Goal: Entertainment & Leisure: Browse casually

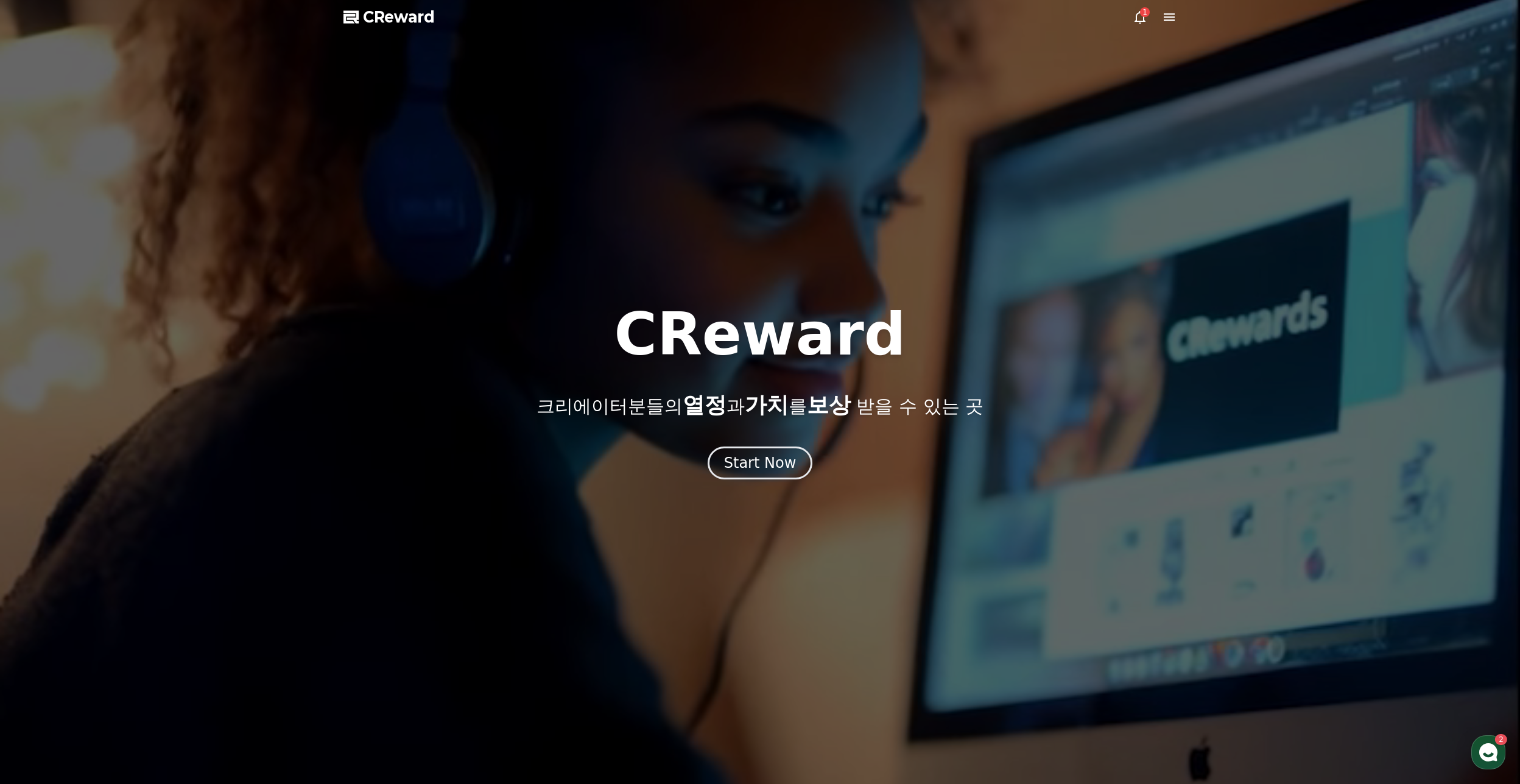
click at [1350, 306] on div "CReward 크리에이터분들의 열정 과 가치 를 보상 받을 수 있는 곳" at bounding box center [760, 361] width 1520 height 112
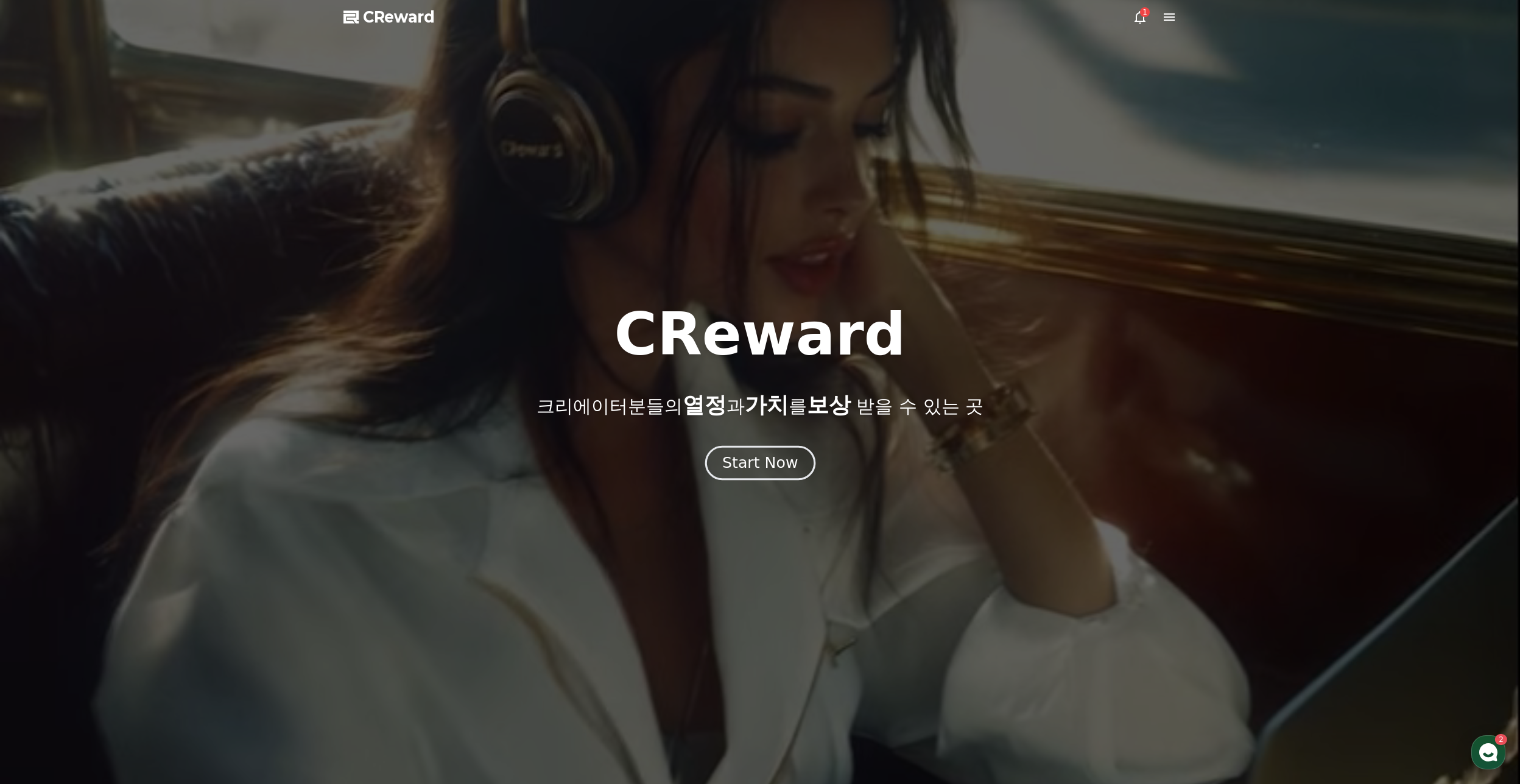
click at [794, 469] on button "Start Now" at bounding box center [760, 462] width 110 height 35
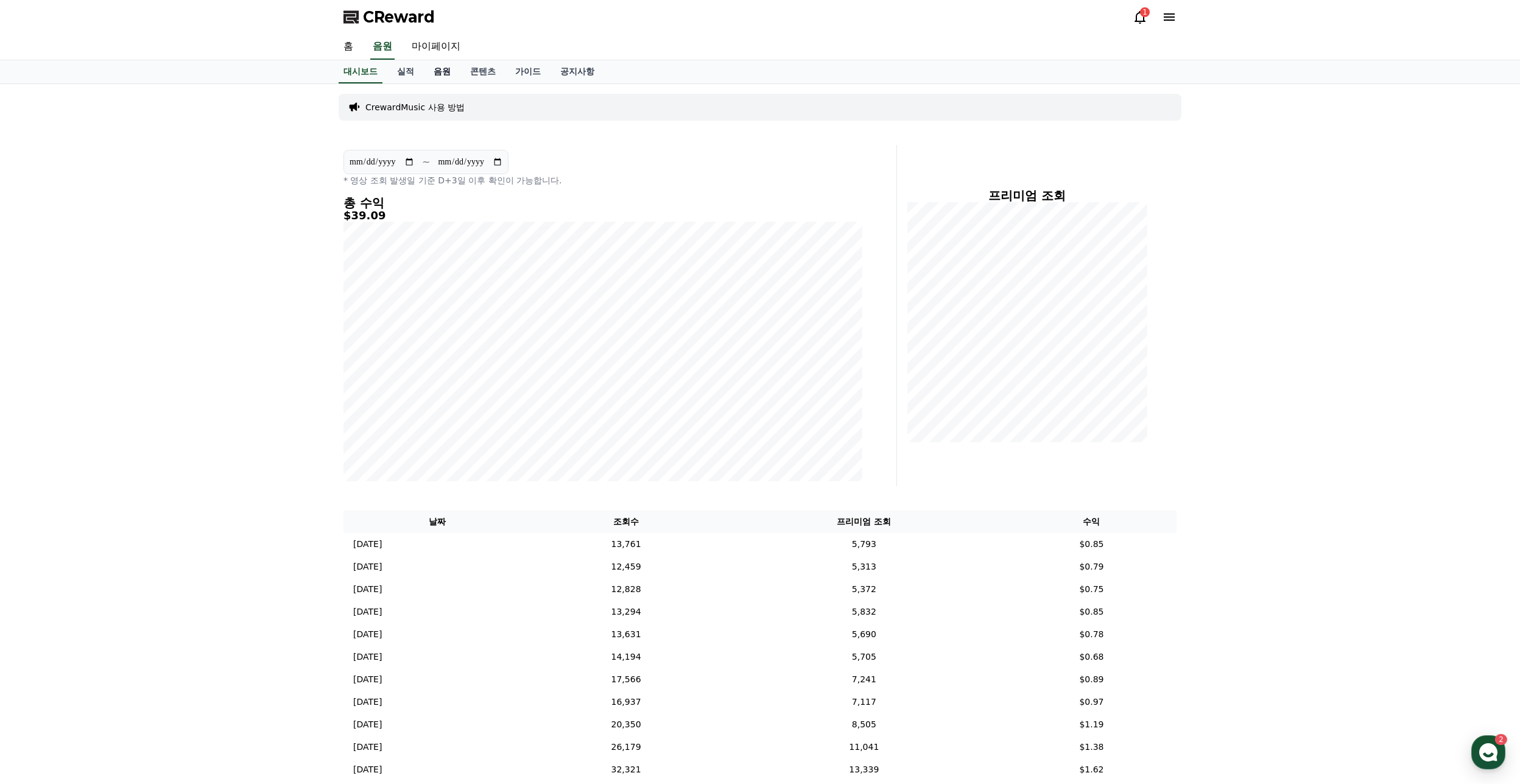
click at [447, 73] on link "[DEMOGRAPHIC_DATA]" at bounding box center [442, 71] width 36 height 23
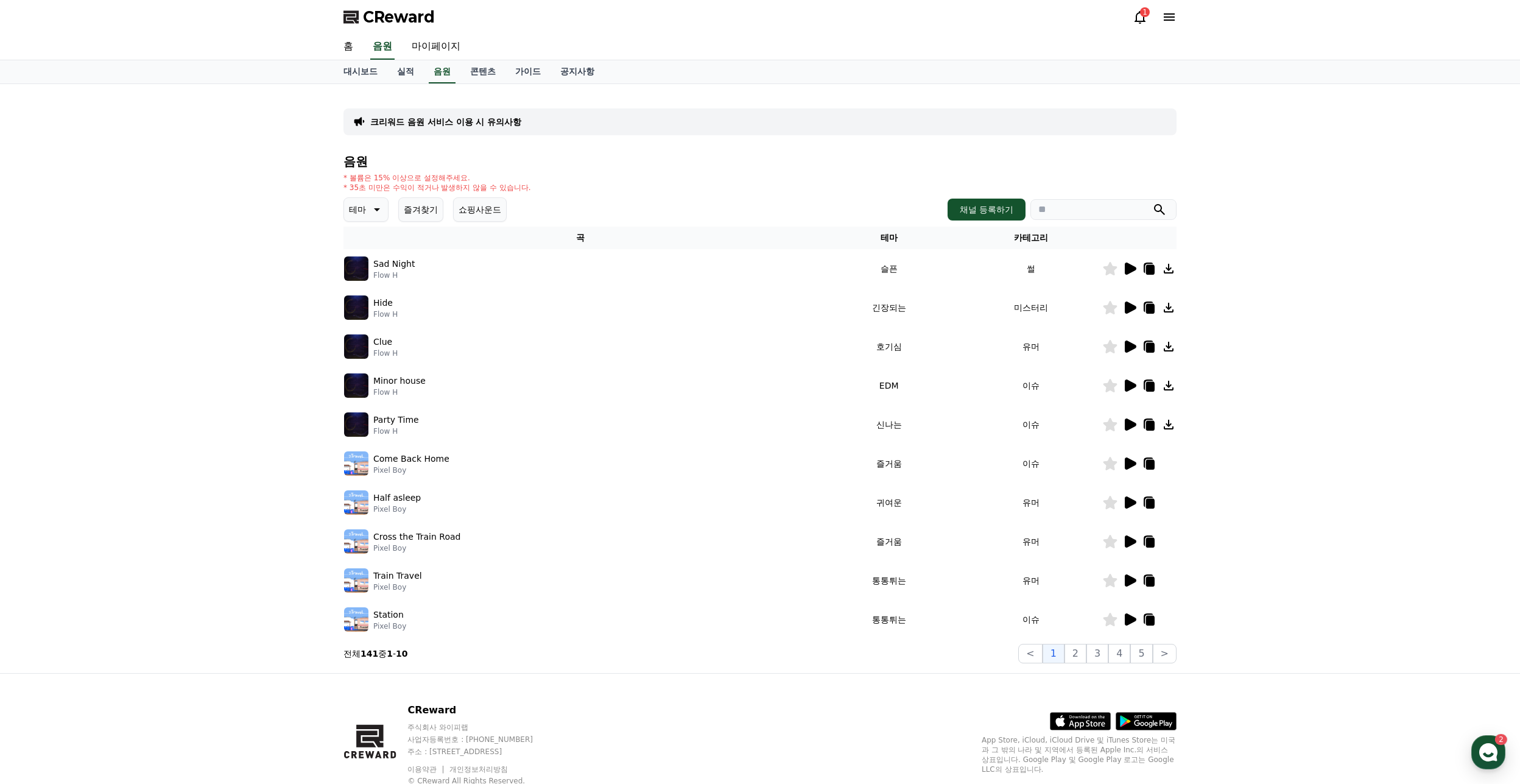
click at [388, 211] on div "테마 즐겨찾기 쇼핑사운드" at bounding box center [425, 209] width 164 height 25
click at [380, 211] on icon at bounding box center [376, 209] width 14 height 14
click at [370, 258] on button "웅장한" at bounding box center [363, 252] width 36 height 27
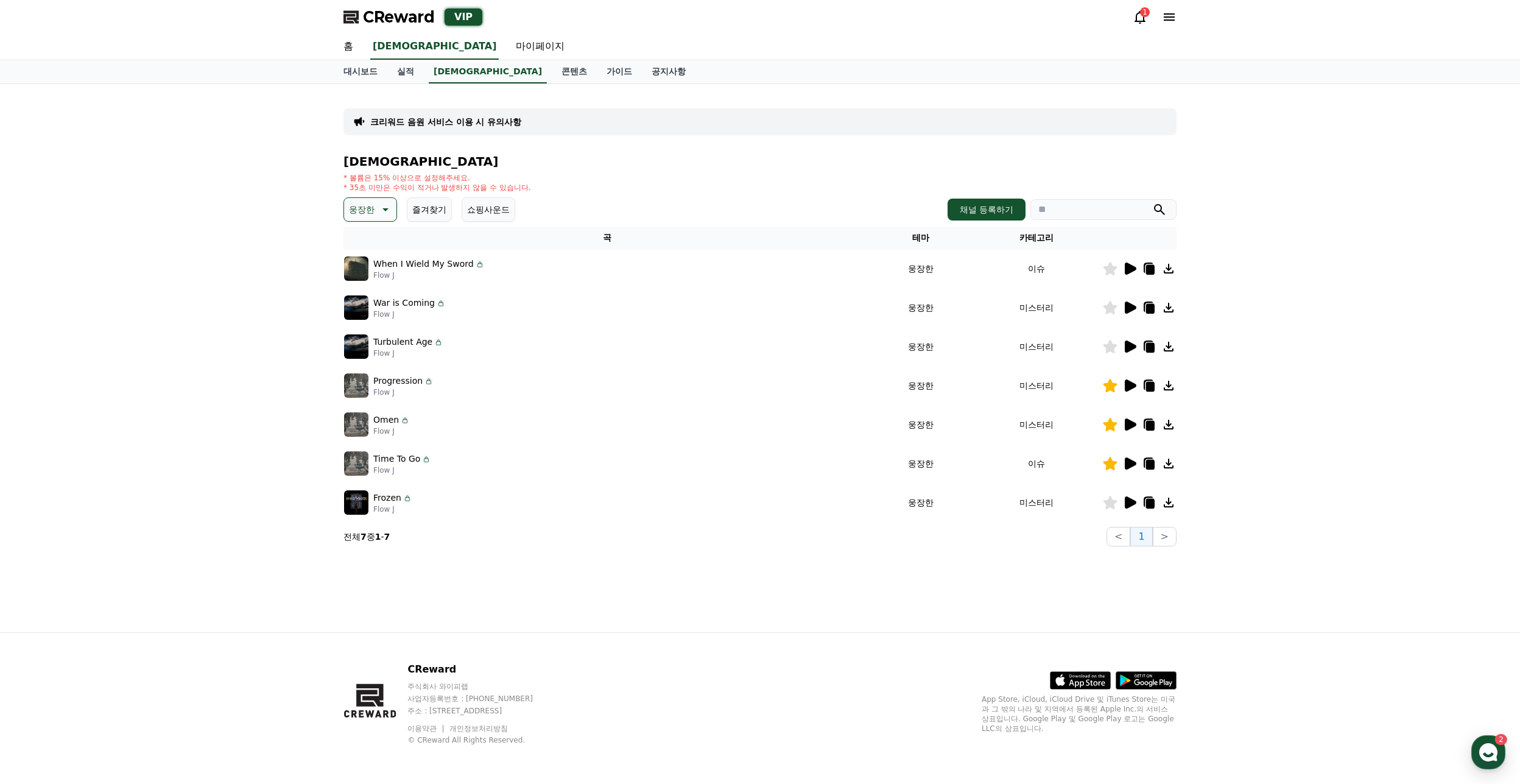
click at [1127, 270] on icon at bounding box center [1131, 269] width 12 height 12
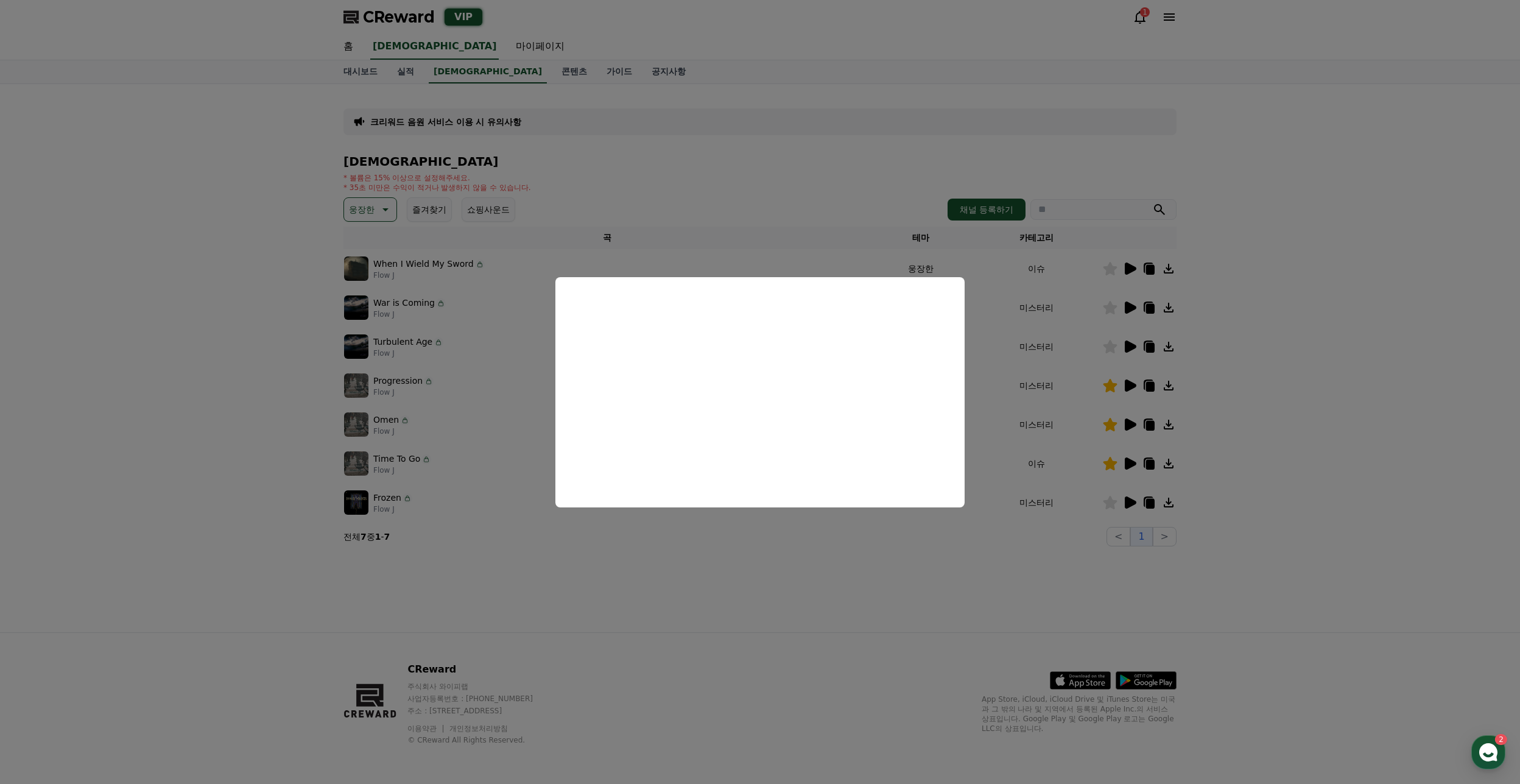
click at [935, 578] on button "close modal" at bounding box center [760, 392] width 1520 height 784
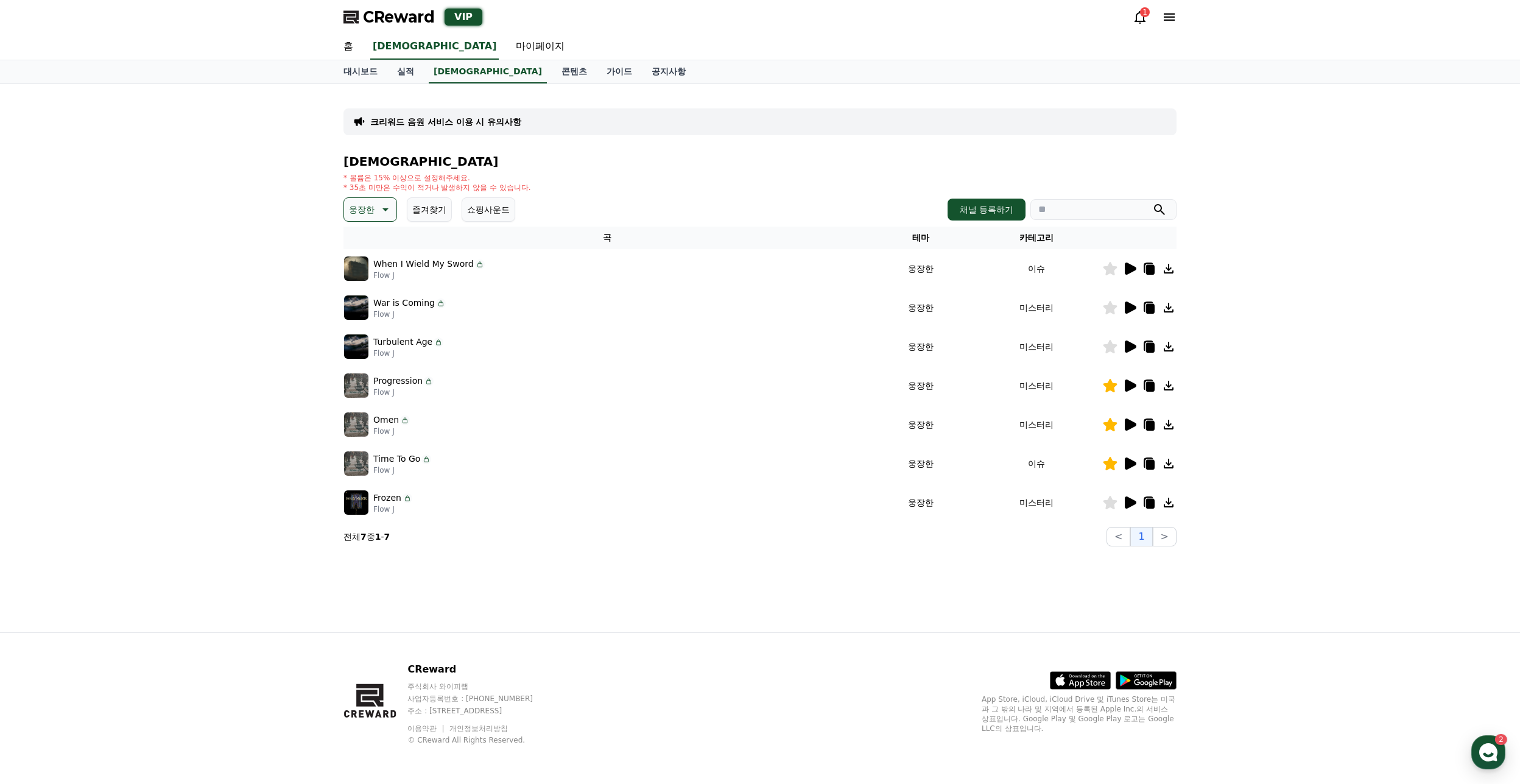
click at [1128, 307] on icon at bounding box center [1131, 308] width 12 height 12
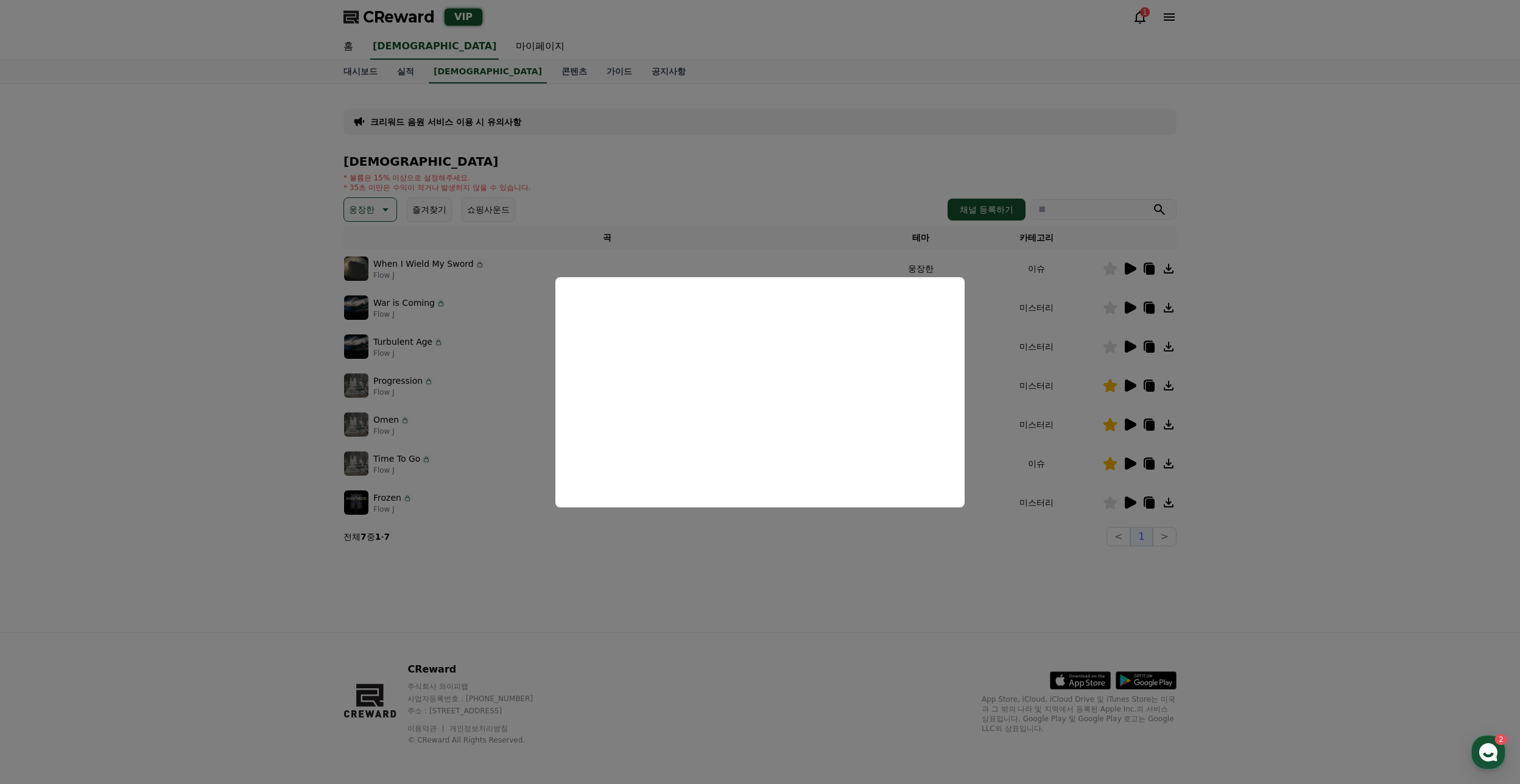
click at [1144, 564] on button "close modal" at bounding box center [760, 392] width 1520 height 784
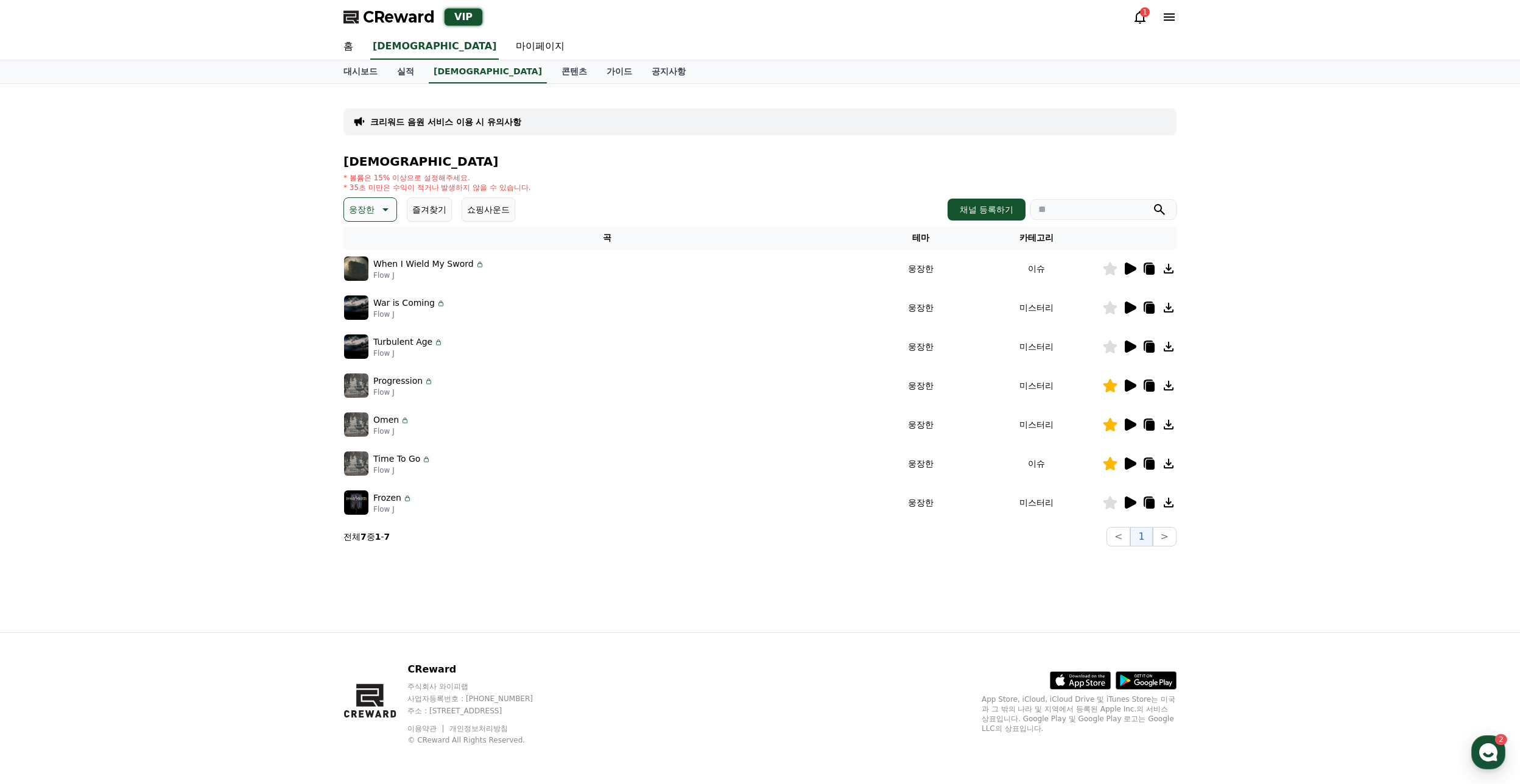
click at [1123, 350] on icon at bounding box center [1129, 346] width 14 height 14
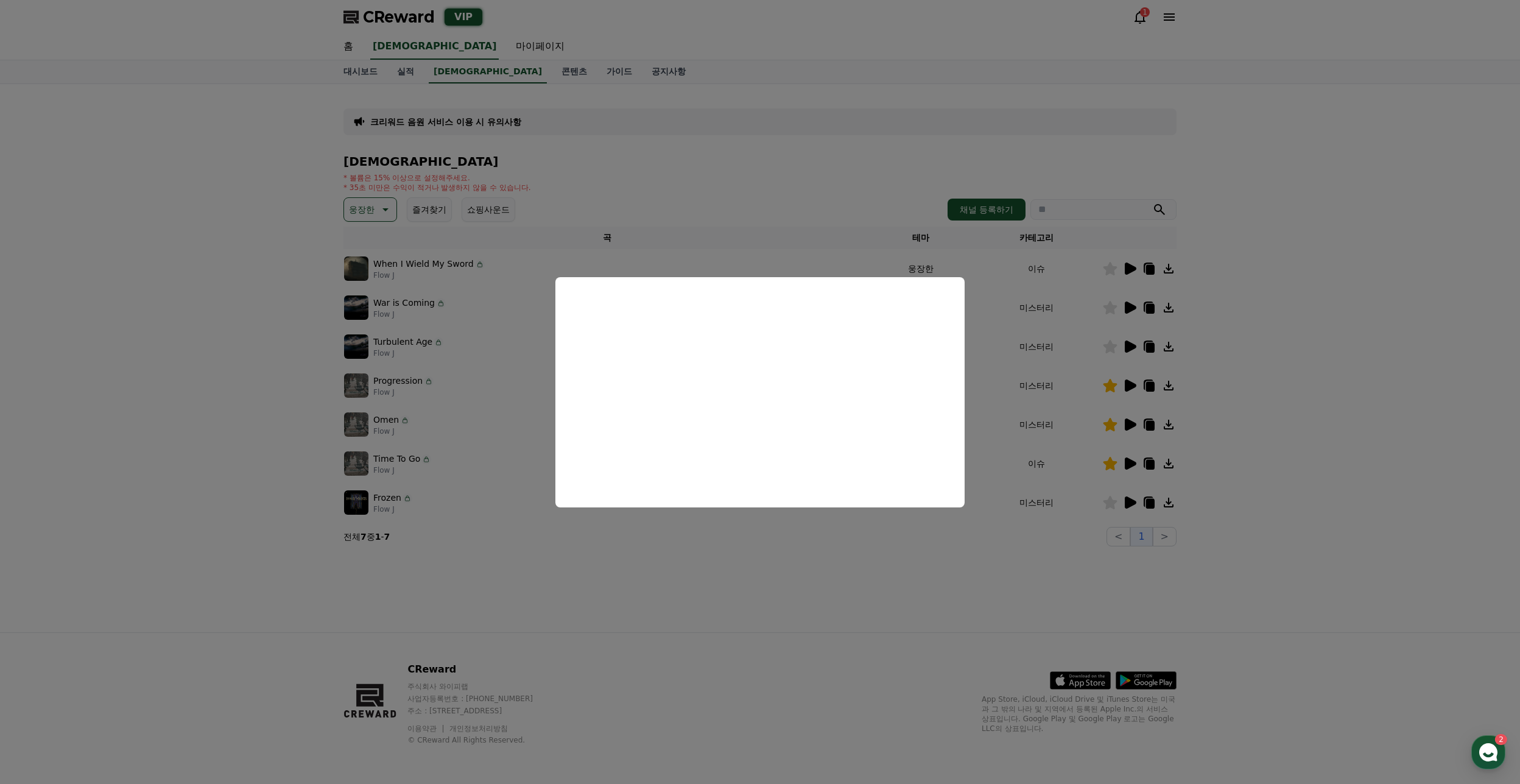
click at [933, 553] on button "close modal" at bounding box center [760, 392] width 1520 height 784
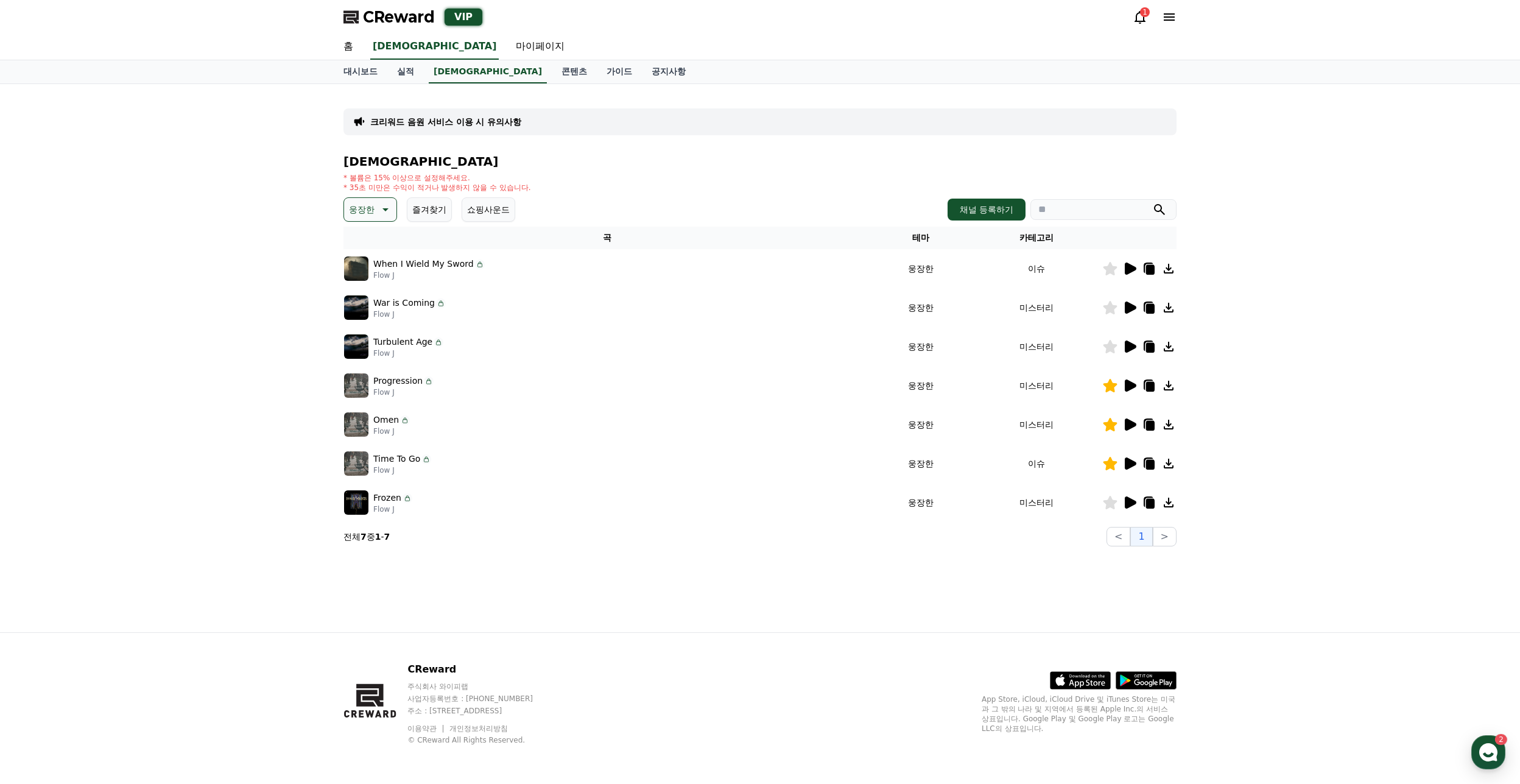
click at [1135, 352] on icon at bounding box center [1129, 346] width 14 height 14
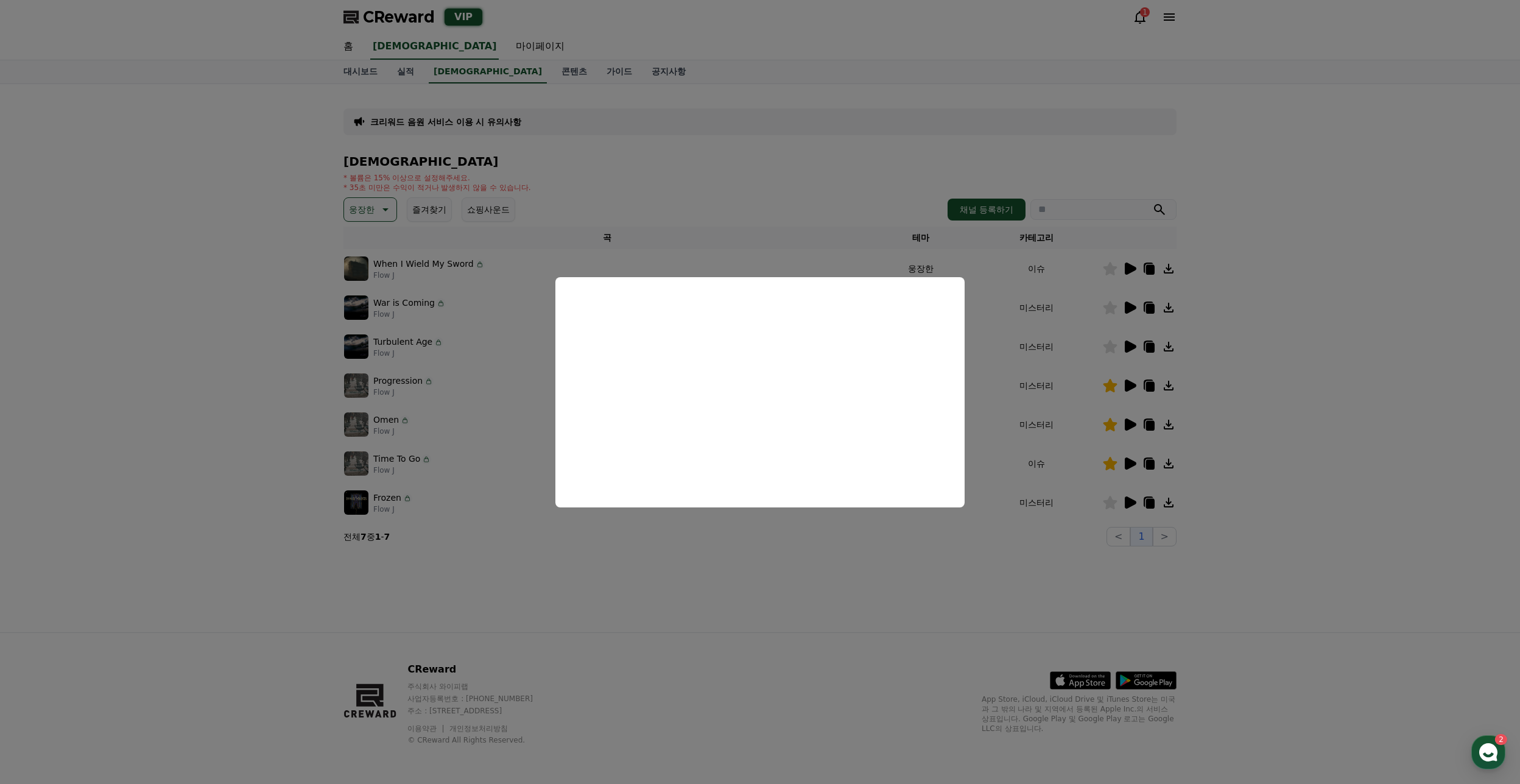
click at [770, 553] on button "close modal" at bounding box center [760, 392] width 1520 height 784
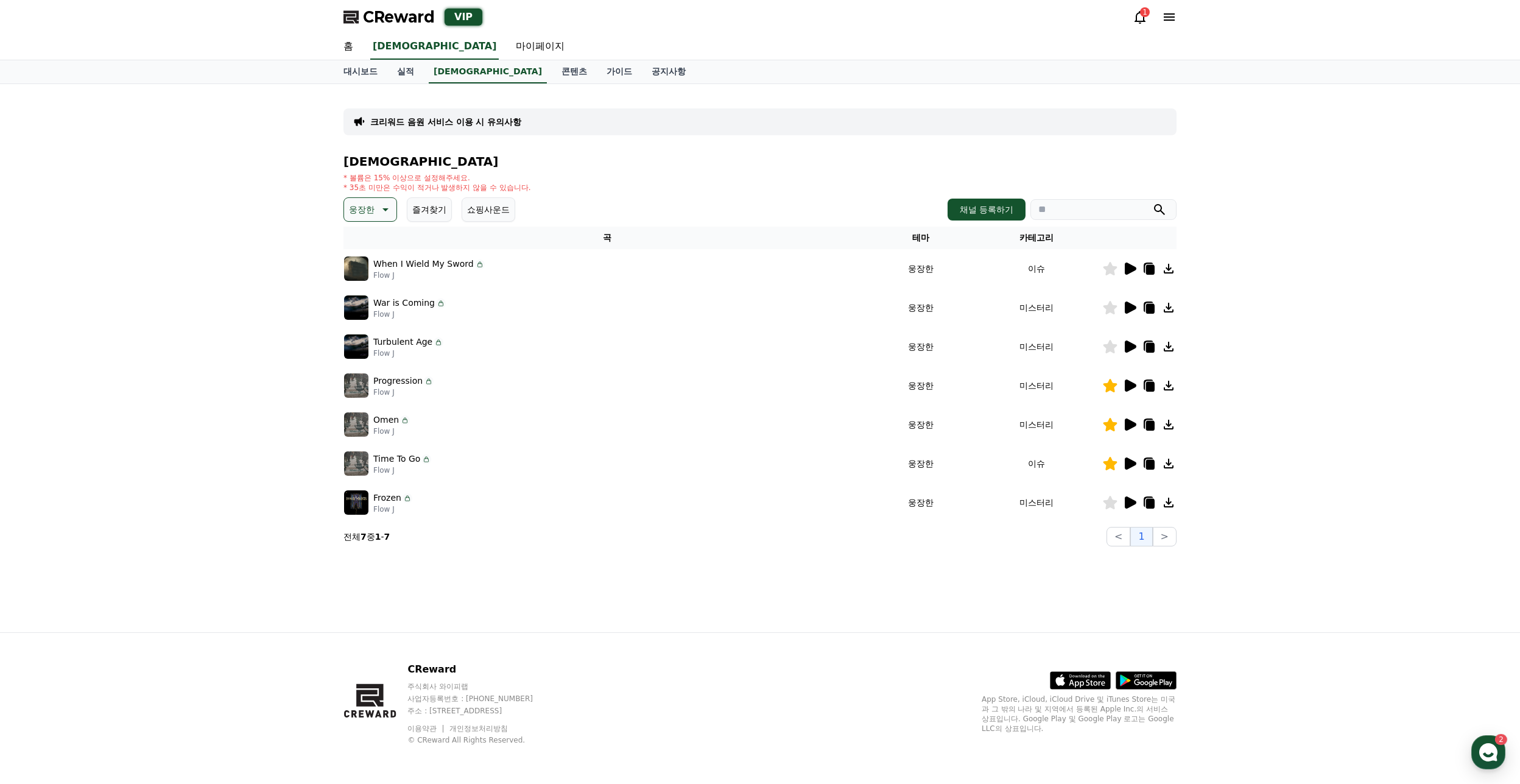
click at [1130, 392] on icon at bounding box center [1129, 385] width 14 height 14
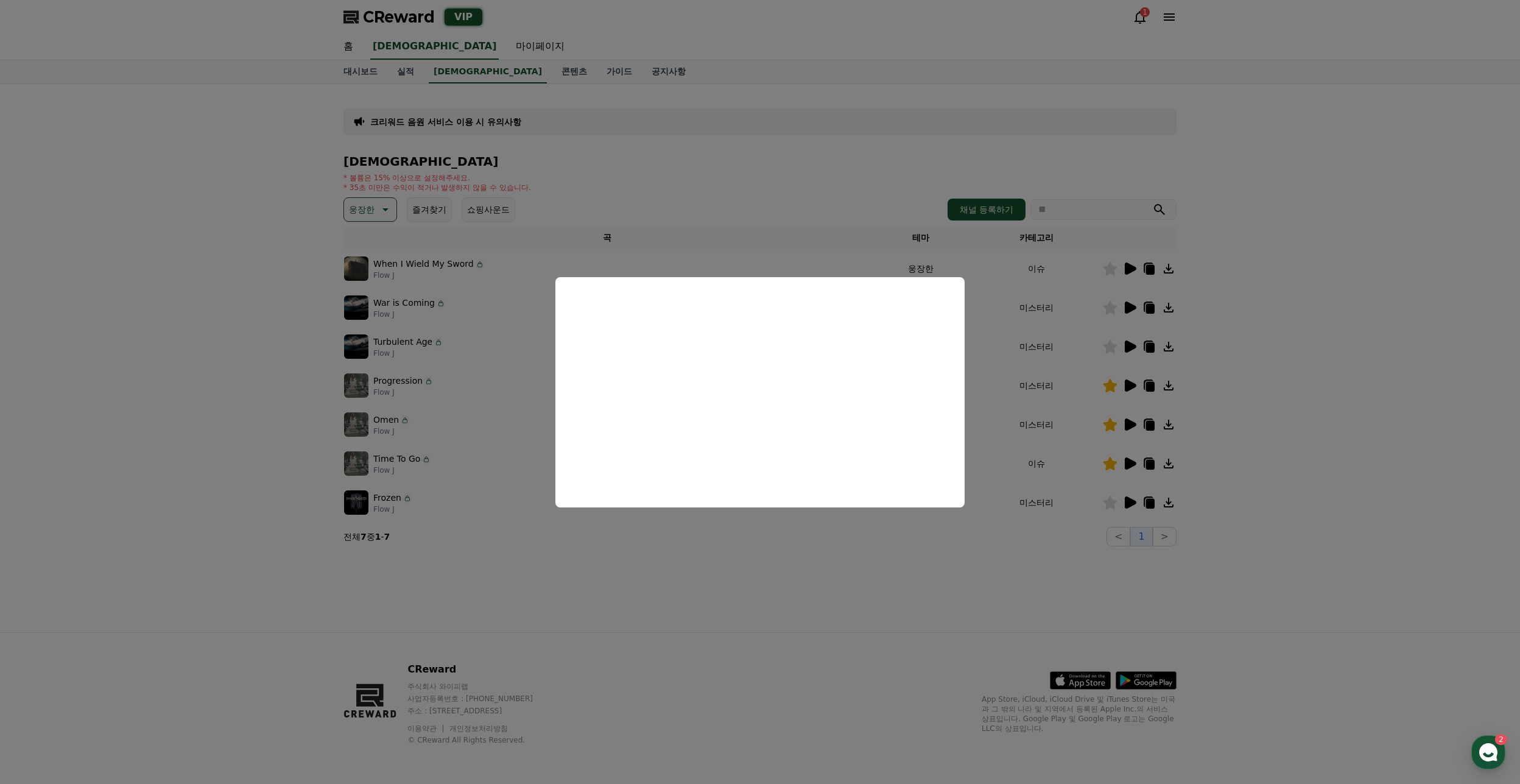
click at [1094, 565] on button "close modal" at bounding box center [760, 392] width 1520 height 784
